Goal: Task Accomplishment & Management: Manage account settings

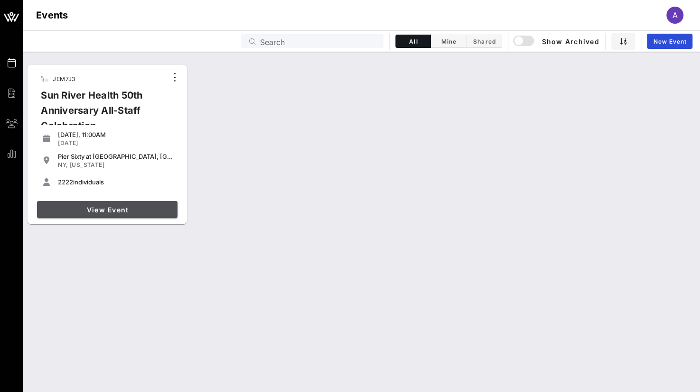
click at [104, 210] on span "View Event" at bounding box center [107, 210] width 133 height 8
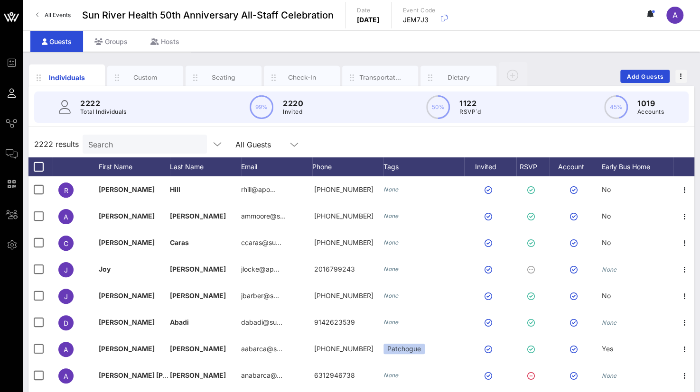
click at [126, 140] on input "Search" at bounding box center [143, 144] width 111 height 12
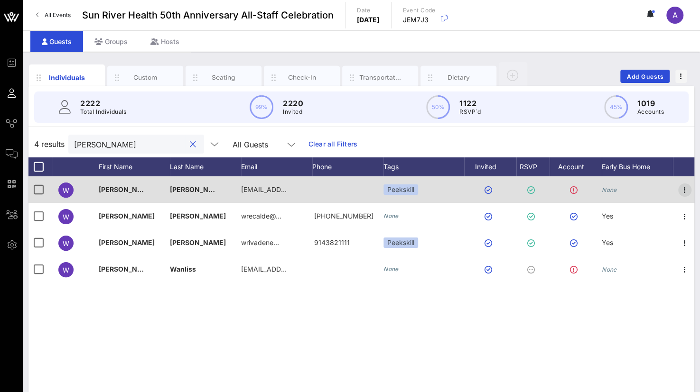
type input "[PERSON_NAME]"
click at [686, 191] on icon "button" at bounding box center [684, 190] width 11 height 11
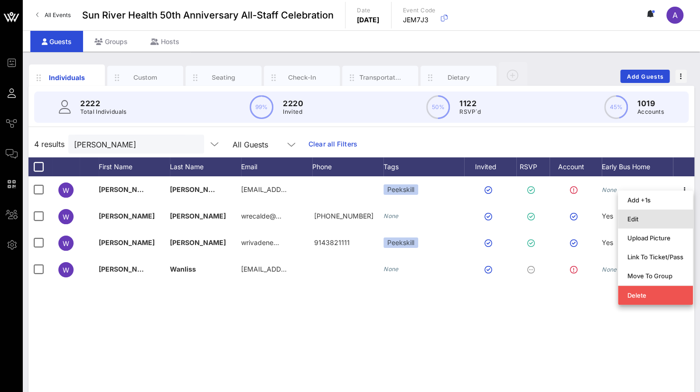
click at [634, 222] on div "Edit" at bounding box center [655, 219] width 56 height 8
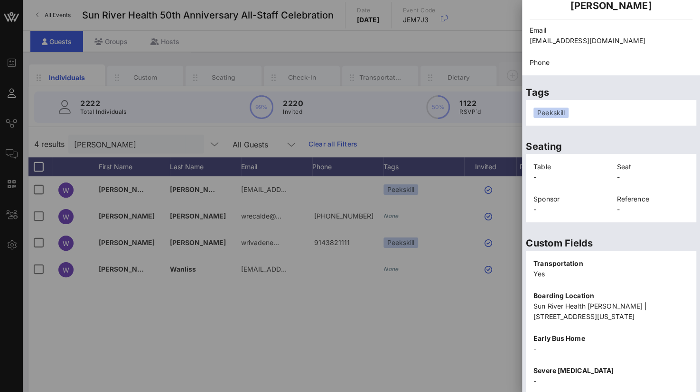
scroll to position [190, 0]
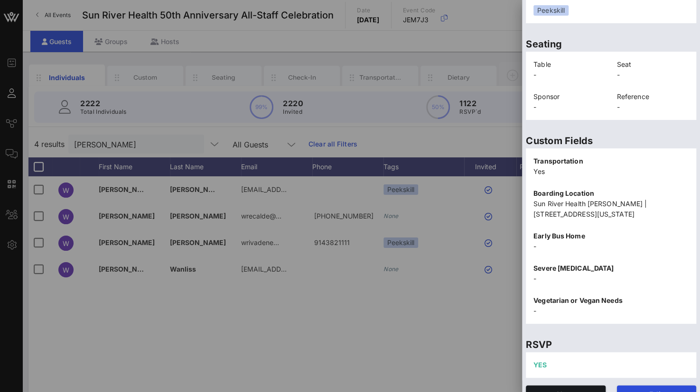
click at [574, 245] on p "-" at bounding box center [610, 246] width 155 height 10
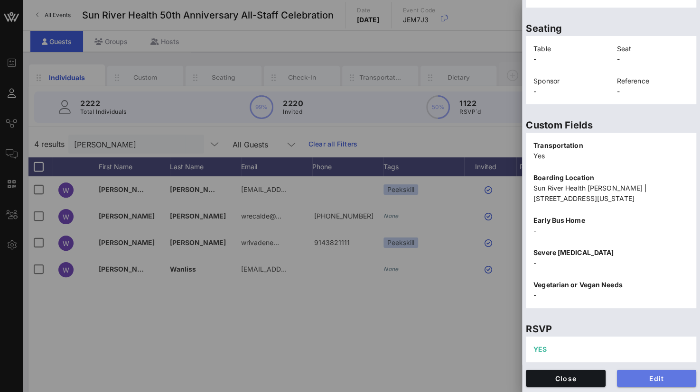
click at [642, 379] on span "Edit" at bounding box center [656, 379] width 65 height 8
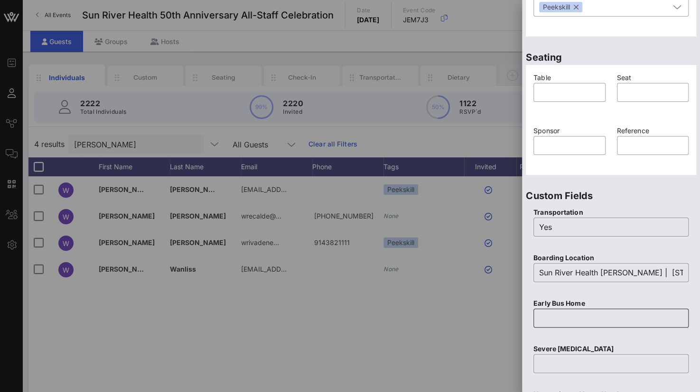
click at [577, 317] on input "text" at bounding box center [611, 318] width 144 height 15
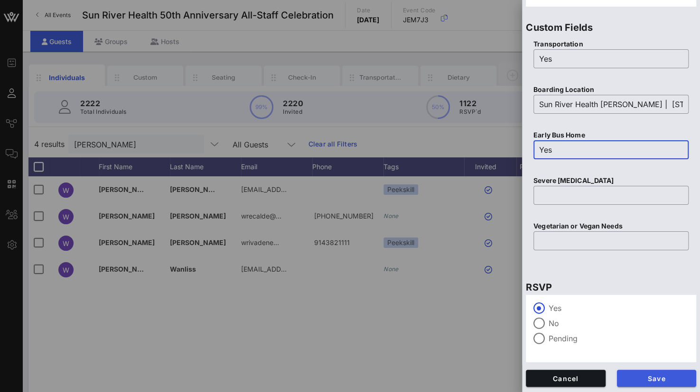
type input "Yes"
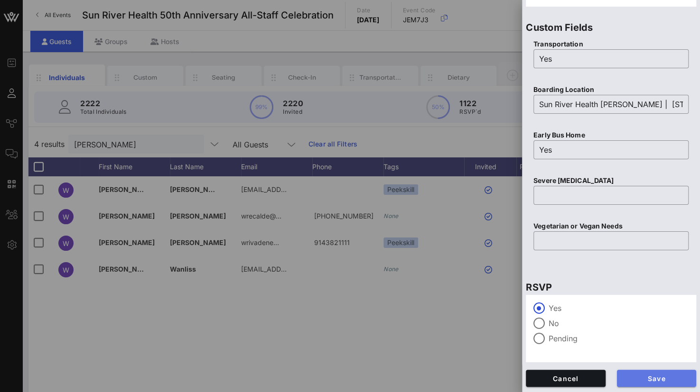
click at [638, 373] on button "Save" at bounding box center [657, 378] width 80 height 17
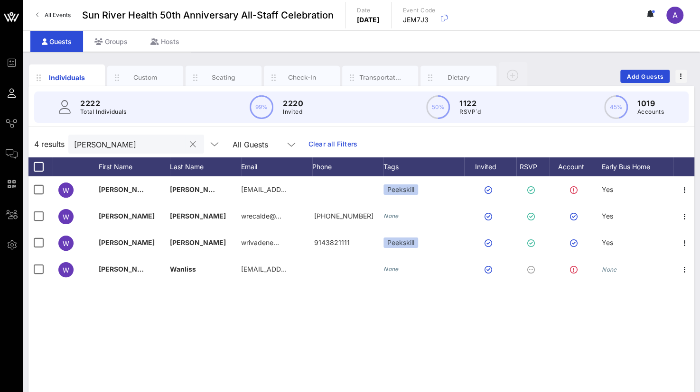
click at [124, 146] on input "[PERSON_NAME]" at bounding box center [129, 144] width 111 height 12
drag, startPoint x: 116, startPoint y: 147, endPoint x: 45, endPoint y: 137, distance: 71.8
click at [45, 137] on div "4 results [PERSON_NAME] All Guests Clear all Filters" at bounding box center [361, 144] width 666 height 27
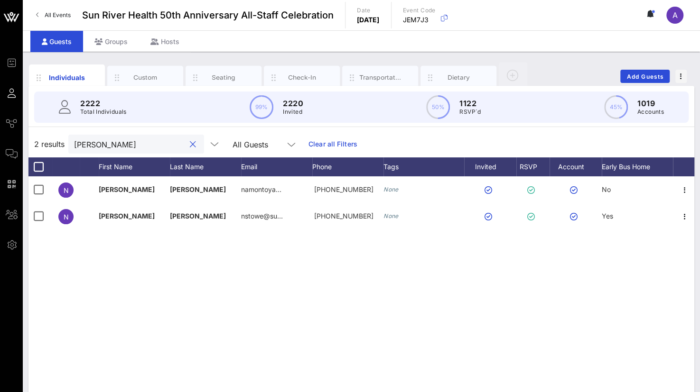
type input "[PERSON_NAME]"
